Goal: Navigation & Orientation: Go to known website

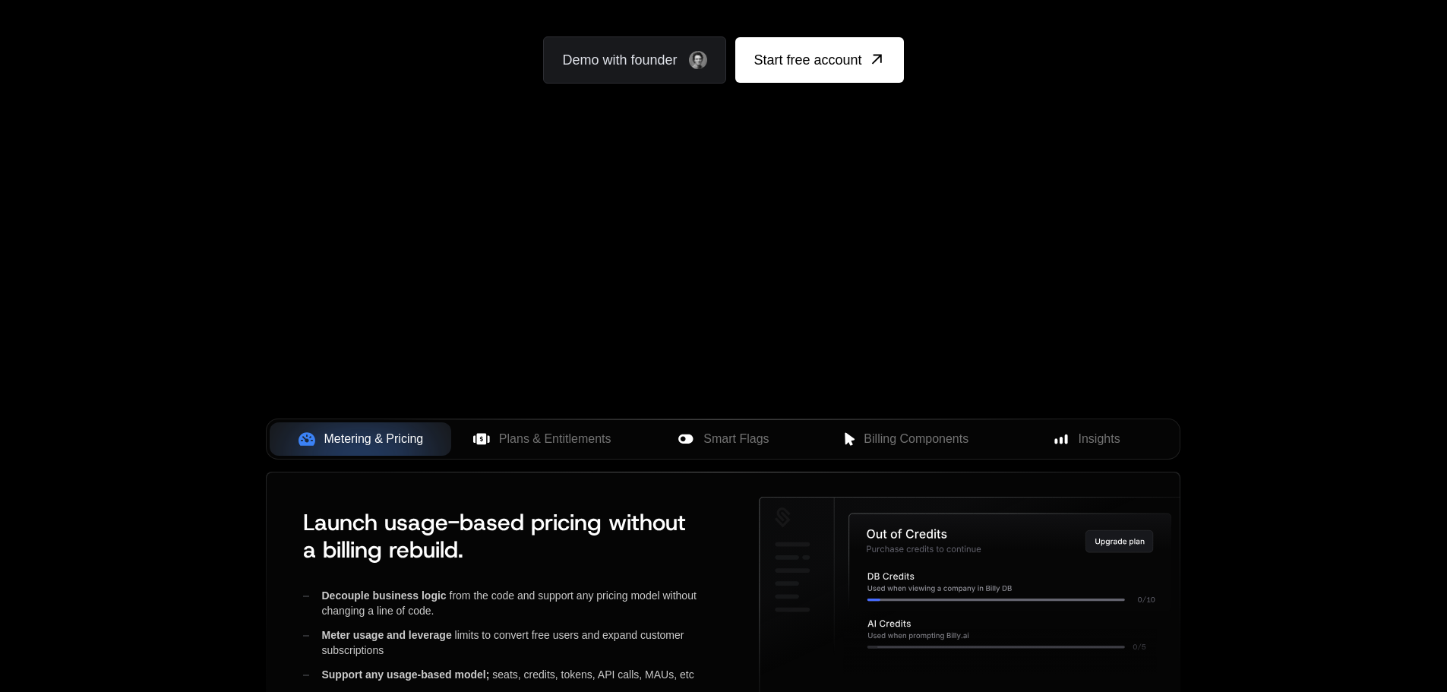
scroll to position [441, 0]
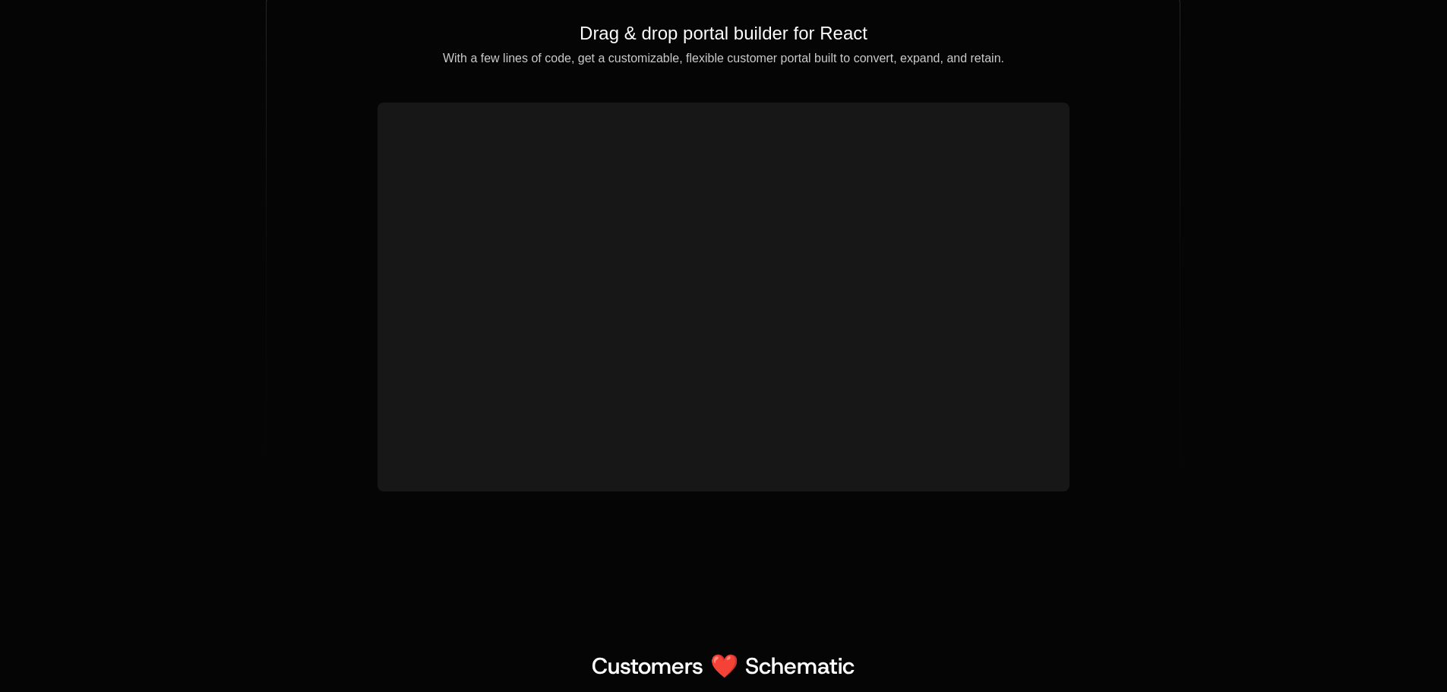
scroll to position [5696, 0]
